Goal: Task Accomplishment & Management: Use online tool/utility

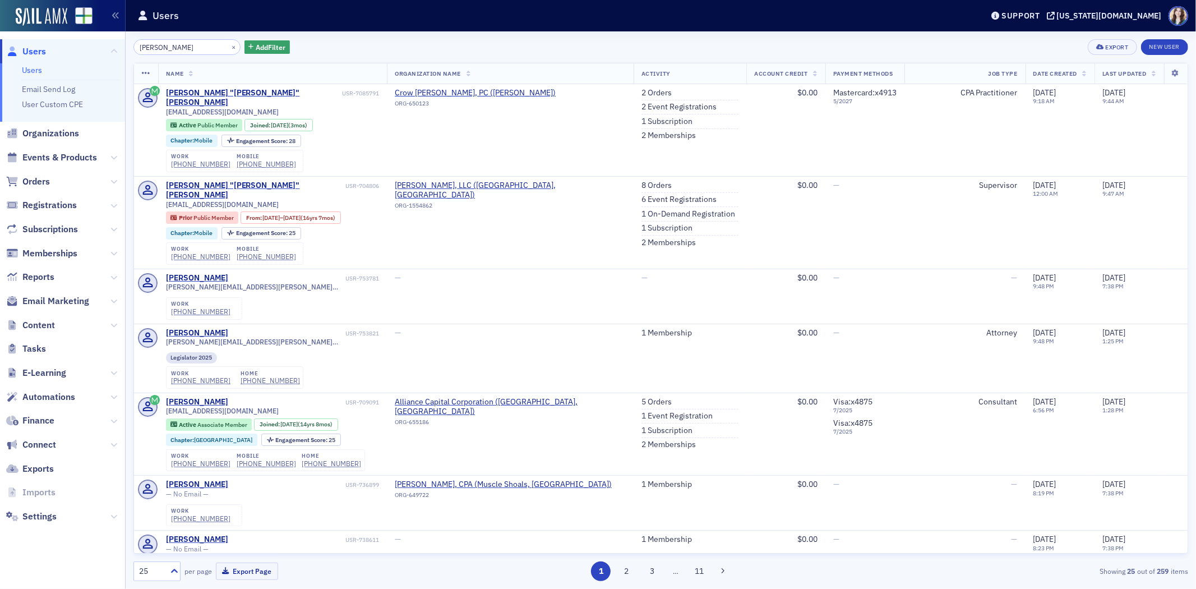
click at [345, 40] on div "[PERSON_NAME] × Add Filter Export New User" at bounding box center [660, 47] width 1054 height 16
drag, startPoint x: 177, startPoint y: 49, endPoint x: 120, endPoint y: 49, distance: 56.6
click at [120, 49] on div "Users Users Email Send Log User Custom CPE Organizations Events & Products Orde…" at bounding box center [598, 294] width 1196 height 589
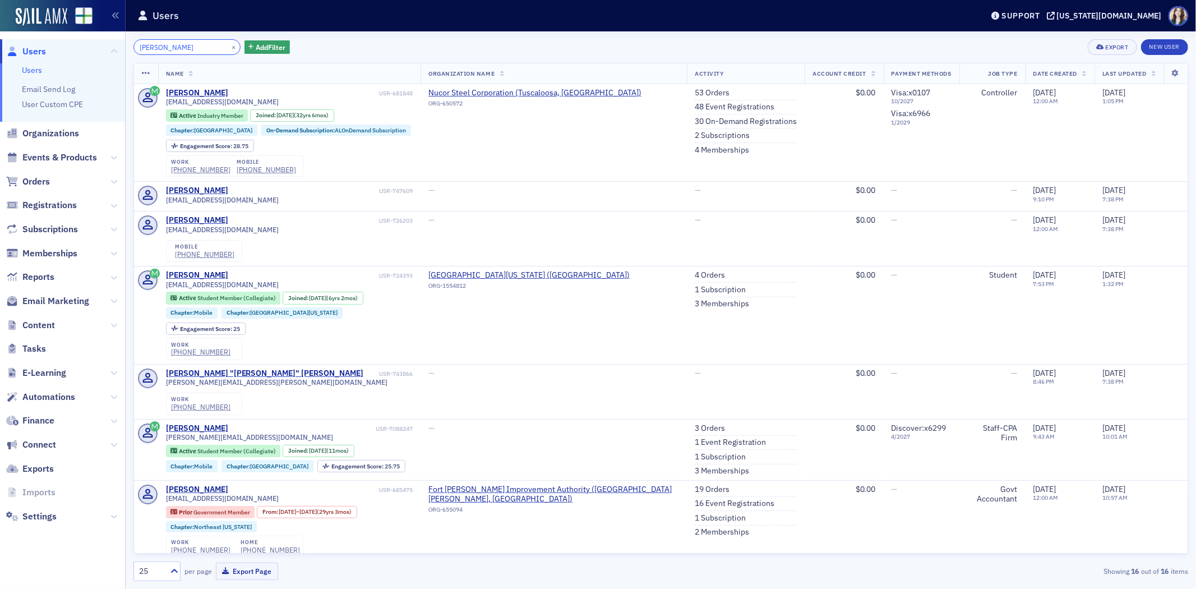
type input "[PERSON_NAME]"
click at [363, 40] on div "[PERSON_NAME] × Add Filter Export New User" at bounding box center [660, 47] width 1054 height 16
drag, startPoint x: 173, startPoint y: 52, endPoint x: 24, endPoint y: 62, distance: 148.9
click at [24, 62] on div "Users Users Email Send Log User Custom CPE Organizations Events & Products Orde…" at bounding box center [598, 294] width 1196 height 589
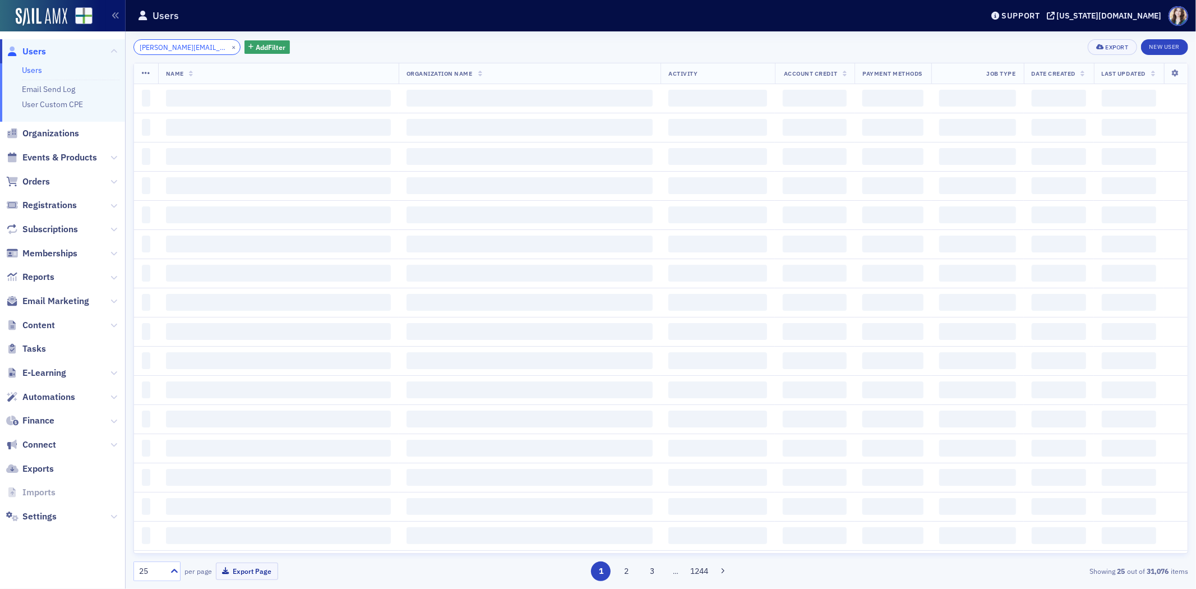
scroll to position [0, 1]
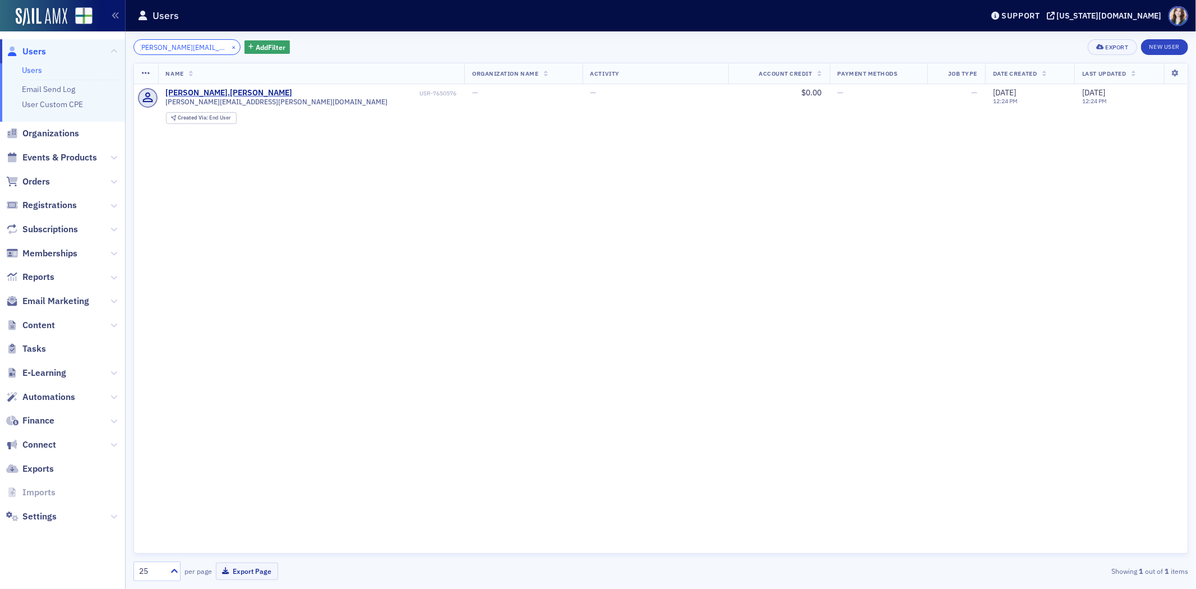
type input "[PERSON_NAME][EMAIL_ADDRESS][PERSON_NAME][DOMAIN_NAME]"
click at [229, 47] on button "×" at bounding box center [234, 46] width 10 height 10
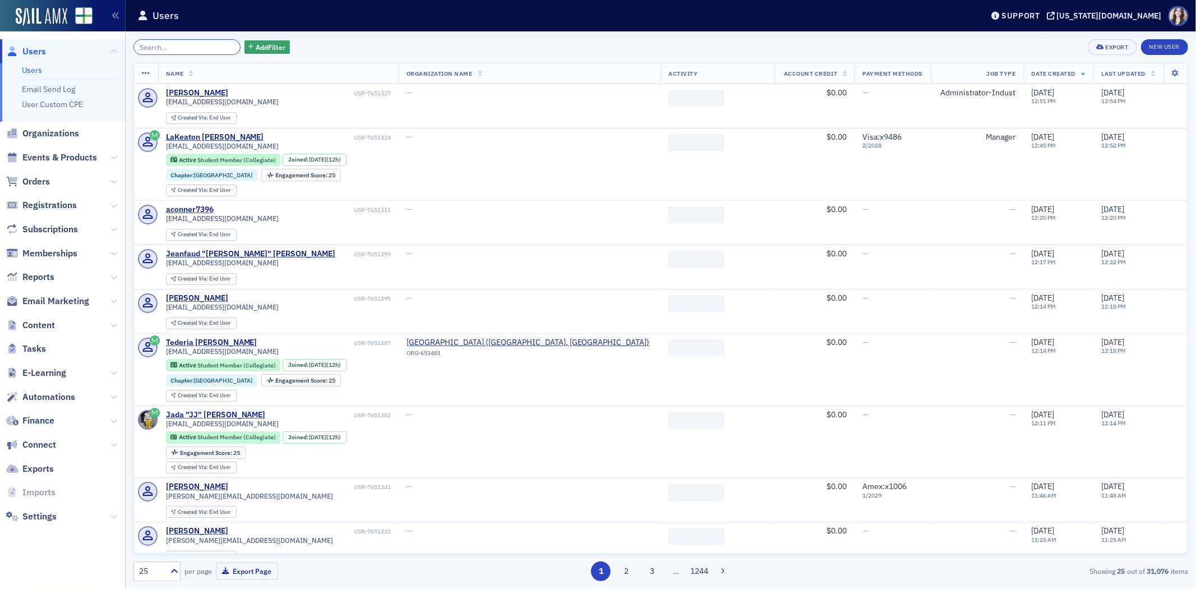
click at [210, 47] on input "search" at bounding box center [186, 47] width 107 height 16
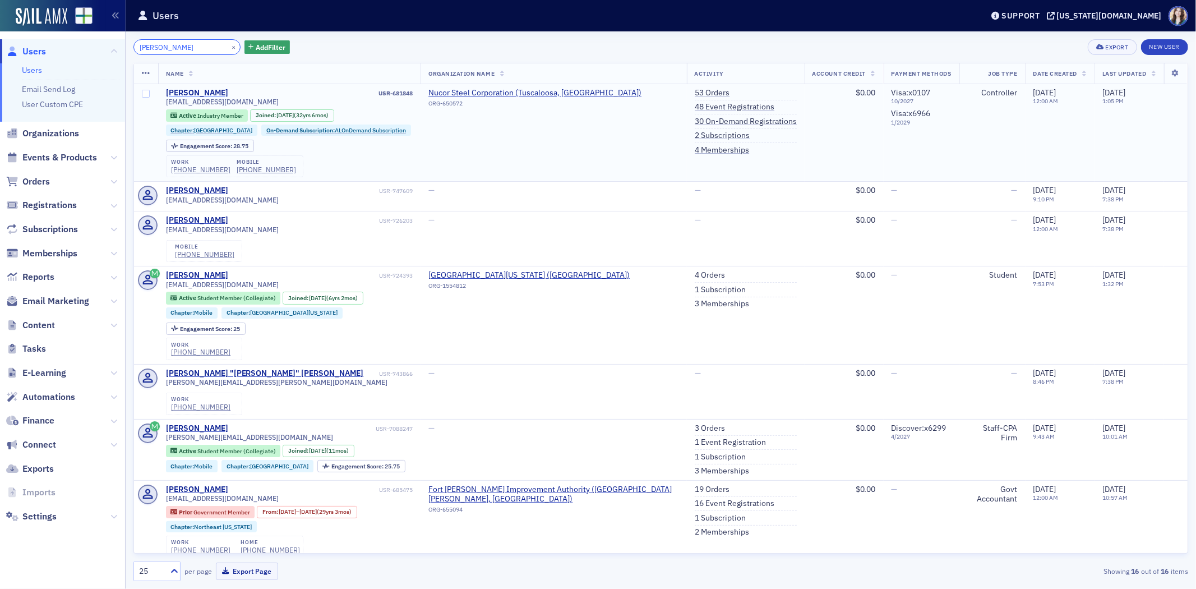
type input "[PERSON_NAME]"
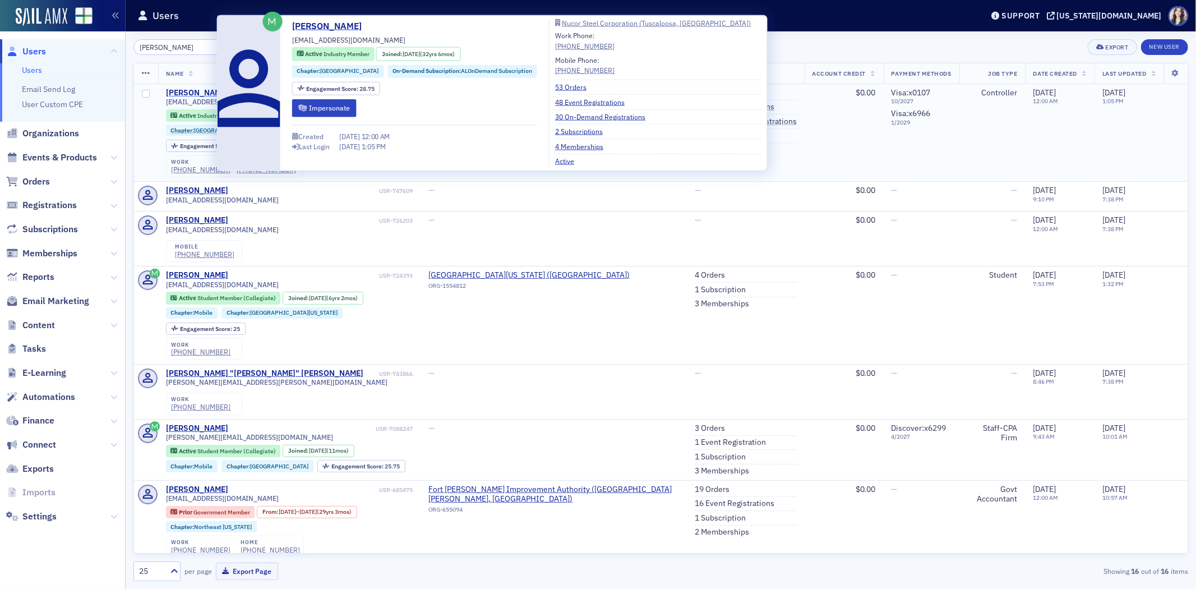
click at [199, 90] on div "[PERSON_NAME]" at bounding box center [197, 93] width 62 height 10
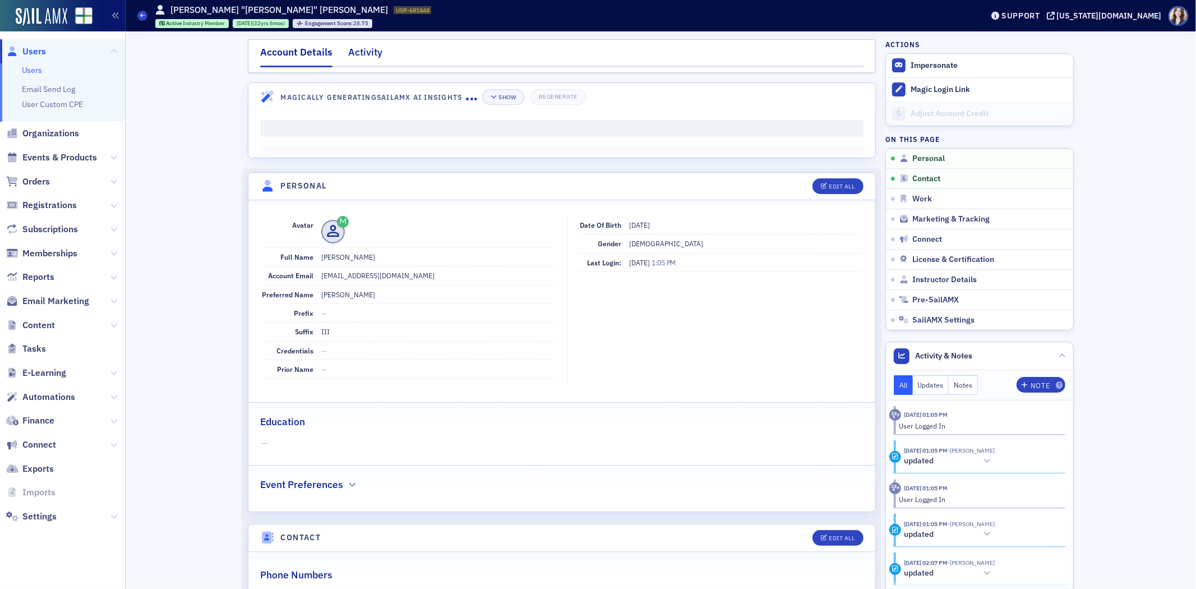
click at [374, 51] on div "Activity" at bounding box center [365, 55] width 34 height 21
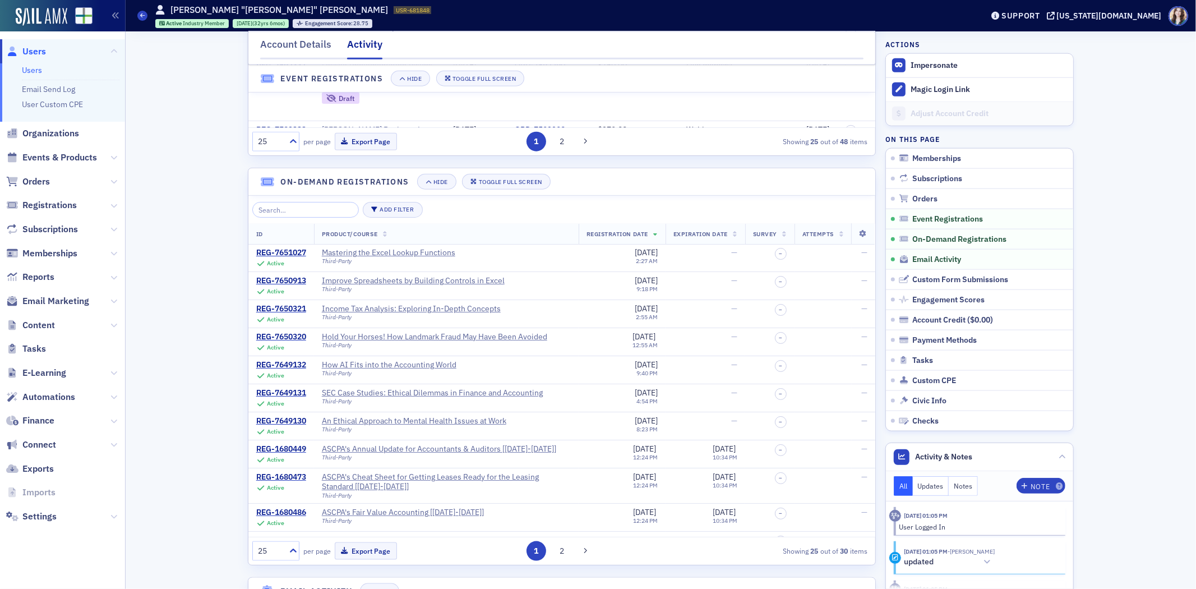
scroll to position [1121, 0]
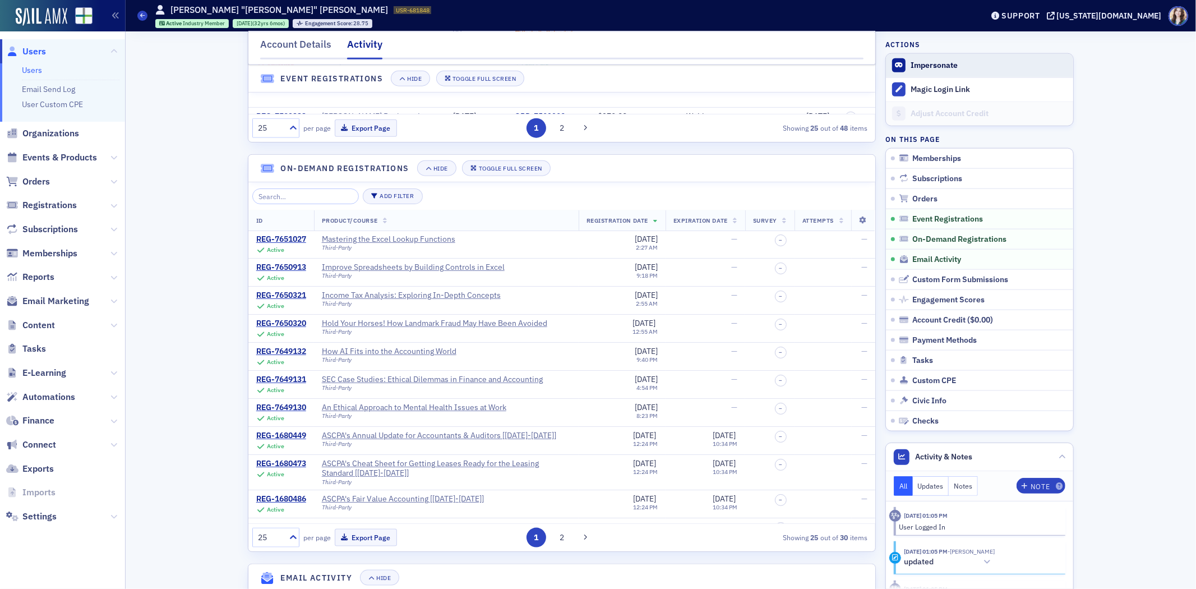
click at [919, 56] on span "Impersonate" at bounding box center [979, 66] width 187 height 24
click at [925, 54] on span "Impersonate" at bounding box center [979, 66] width 187 height 24
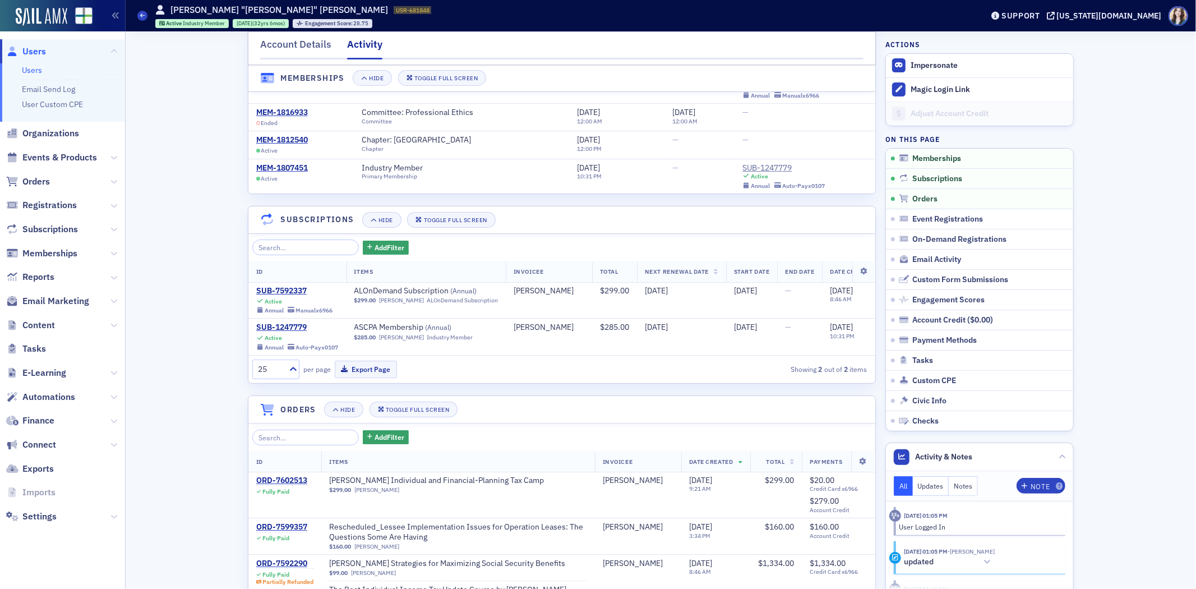
scroll to position [0, 0]
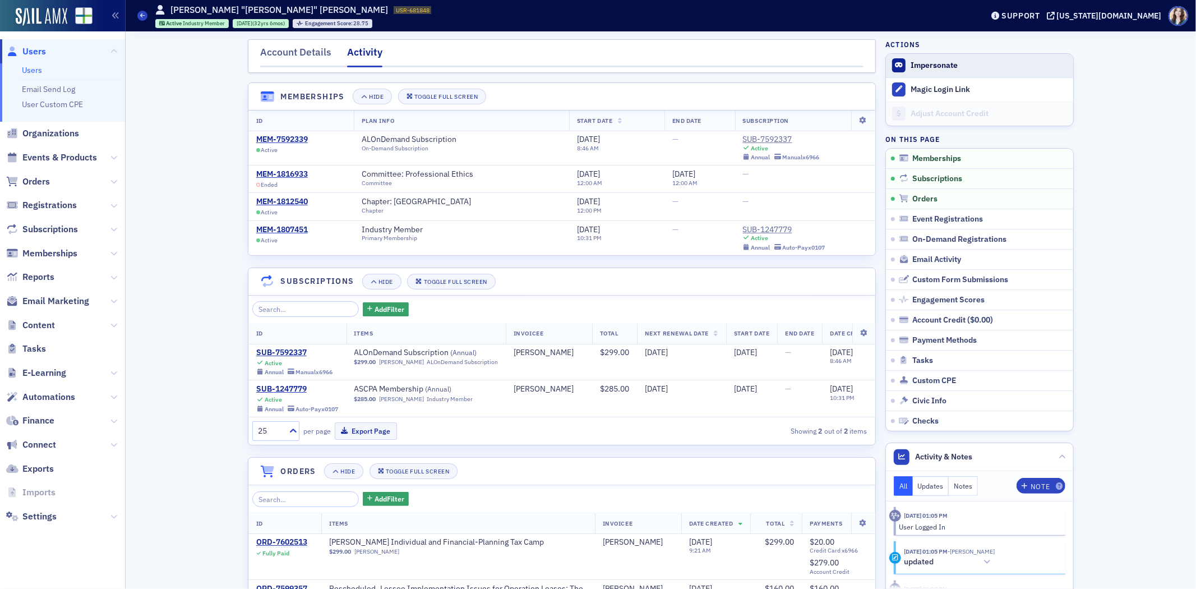
click at [927, 62] on button "Impersonate" at bounding box center [933, 66] width 47 height 10
